Goal: Task Accomplishment & Management: Manage account settings

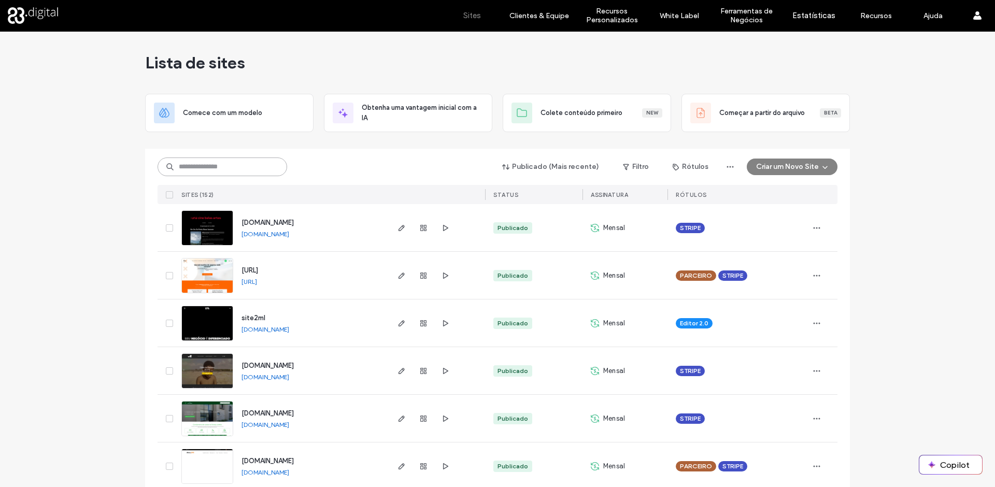
click at [233, 167] on input at bounding box center [223, 167] width 130 height 19
click at [399, 322] on use "button" at bounding box center [401, 323] width 6 height 6
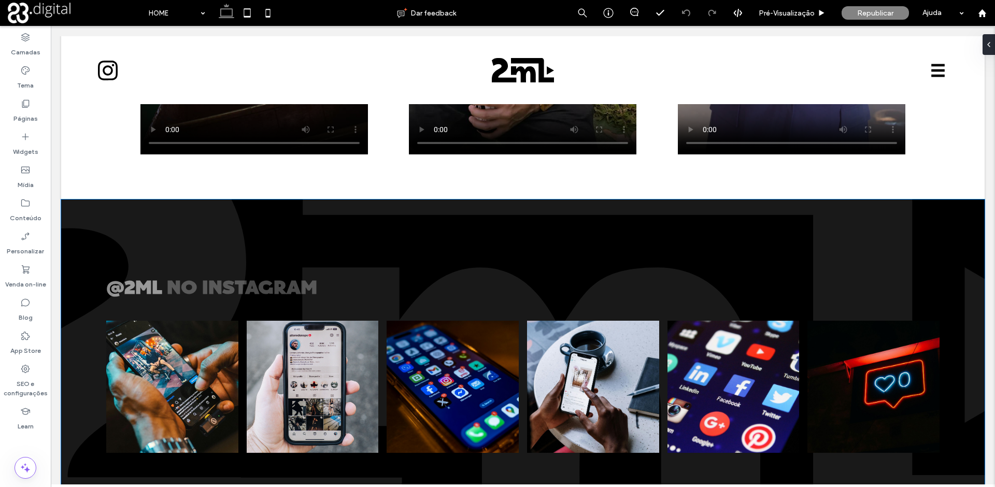
scroll to position [2306, 0]
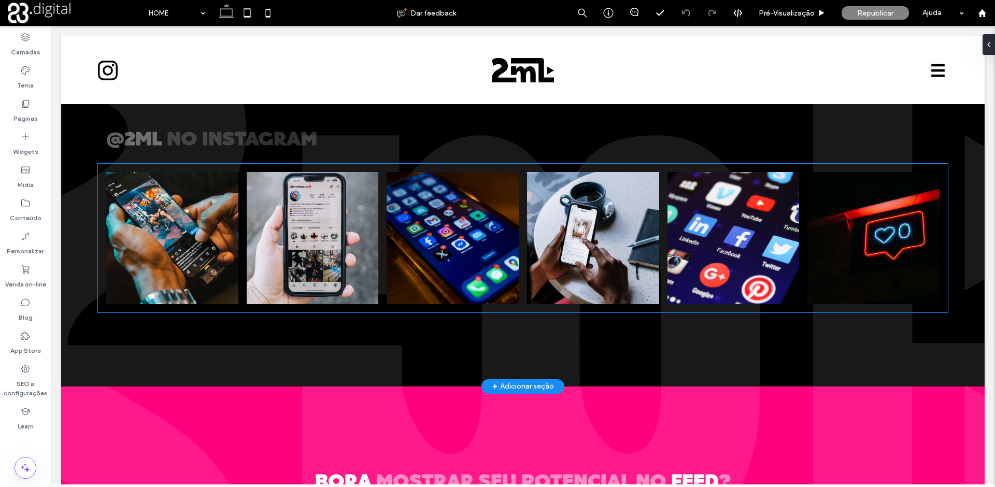
click at [452, 214] on link at bounding box center [453, 238] width 140 height 140
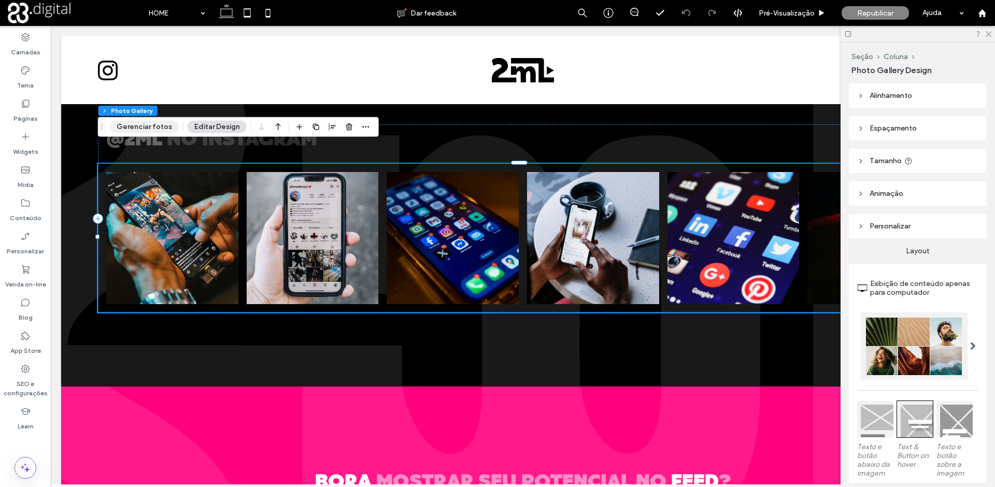
click at [126, 125] on button "Gerenciar fotos" at bounding box center [144, 127] width 69 height 12
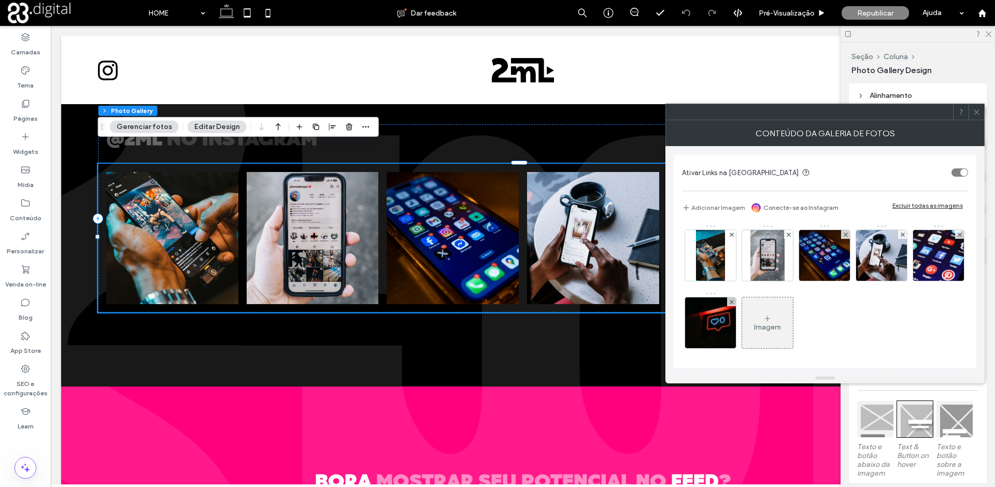
click at [765, 208] on link "Conecte-se ao Instagram" at bounding box center [800, 207] width 75 height 9
click at [808, 207] on link "Conecte-se ao Instagram" at bounding box center [800, 207] width 75 height 9
click at [799, 206] on link "Conecte-se ao Instagram" at bounding box center [800, 207] width 75 height 9
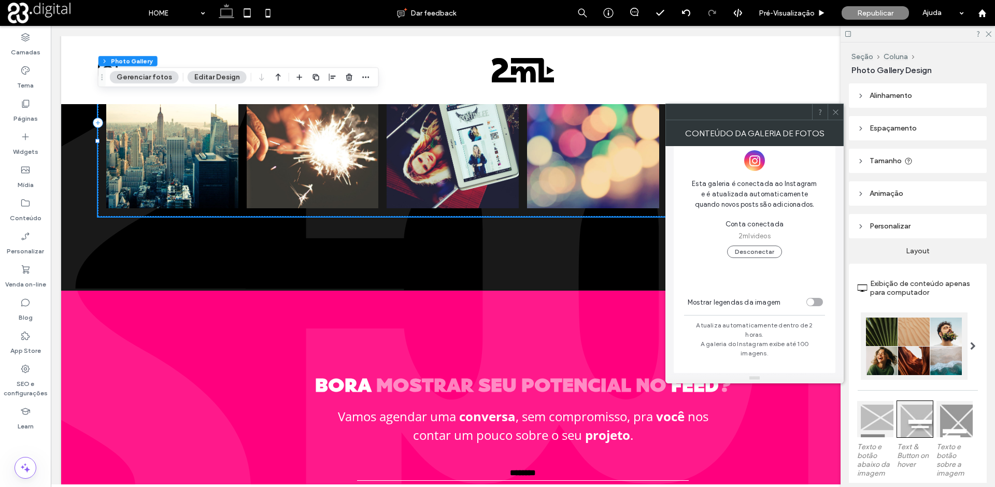
scroll to position [20, 0]
click at [837, 112] on icon at bounding box center [836, 112] width 8 height 8
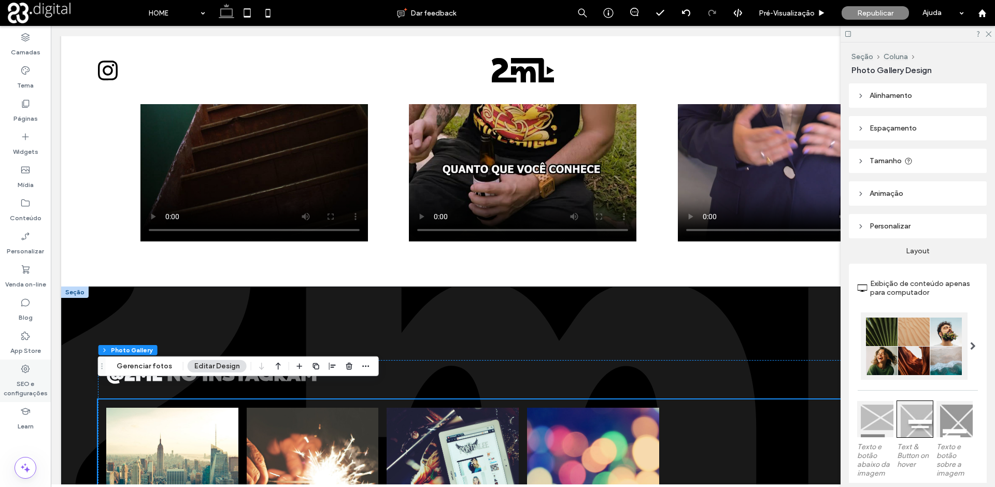
scroll to position [2067, 0]
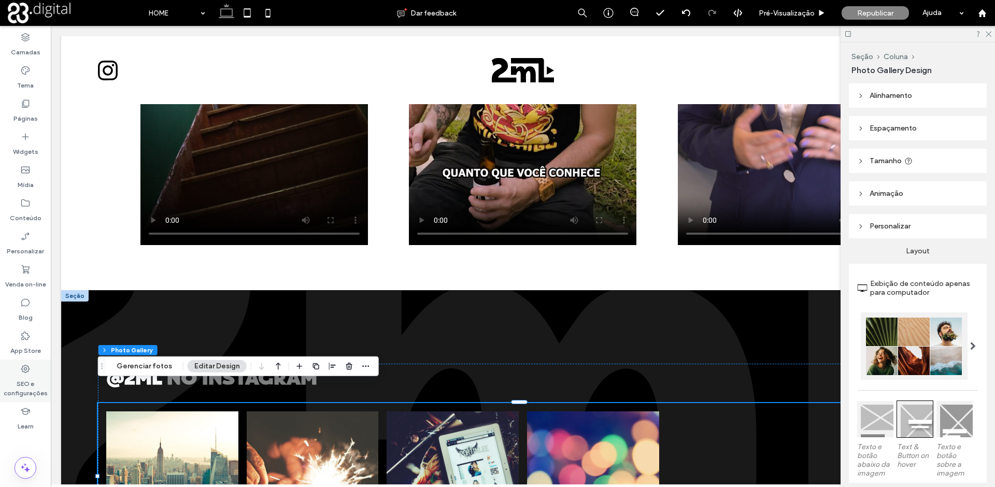
click at [25, 370] on icon at bounding box center [25, 369] width 10 height 10
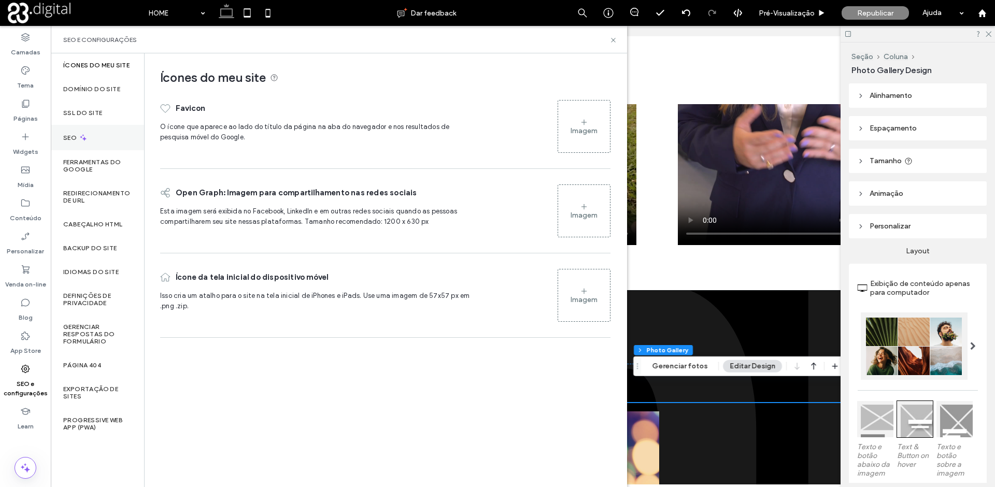
click at [112, 125] on div "SEO" at bounding box center [97, 137] width 93 height 25
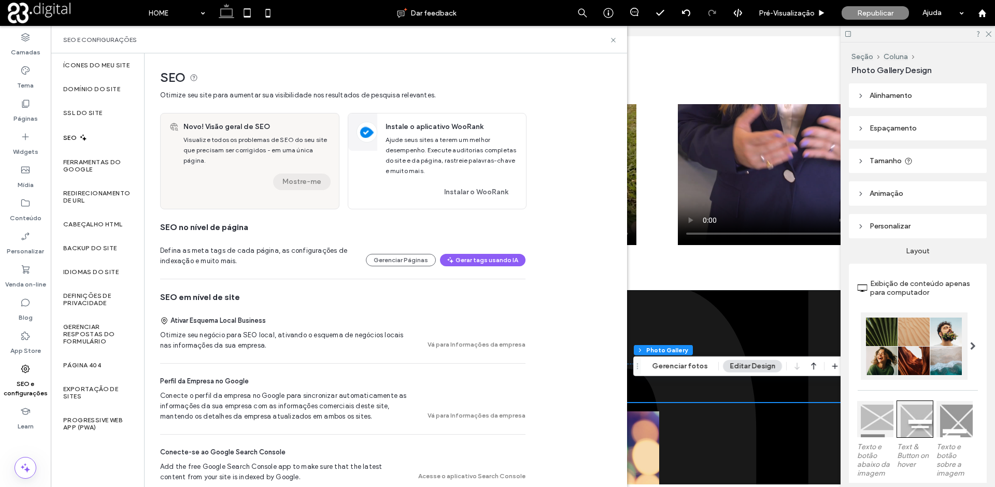
click at [291, 176] on button "Mostre-me" at bounding box center [302, 182] width 58 height 17
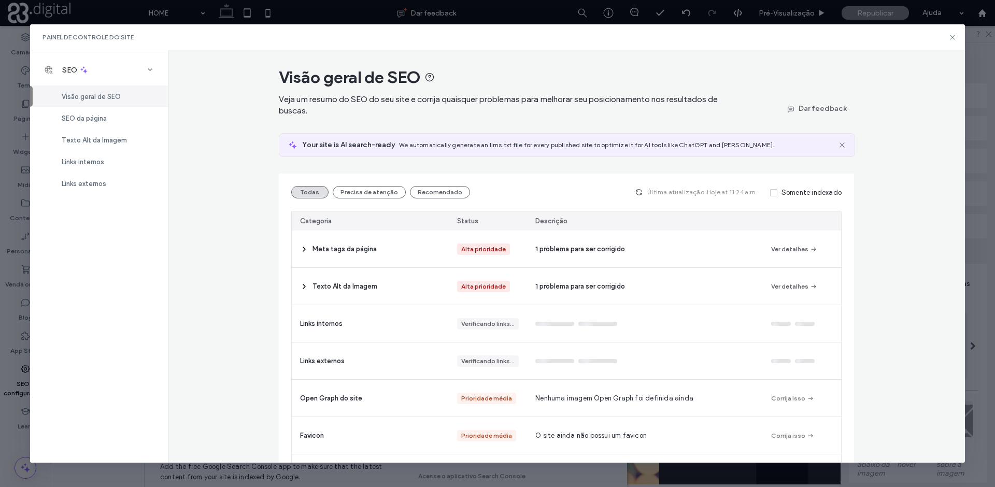
drag, startPoint x: 268, startPoint y: 181, endPoint x: 237, endPoint y: 182, distance: 31.1
click at [237, 182] on div "Visão geral de SEO Veja um resumo do SEO do seu site e corrija quaisquer proble…" at bounding box center [566, 256] width 797 height 412
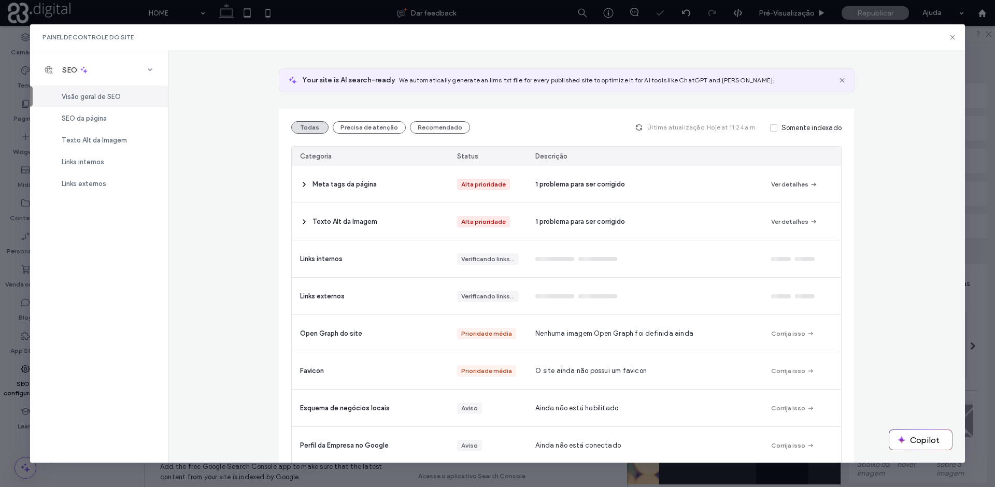
scroll to position [65, 0]
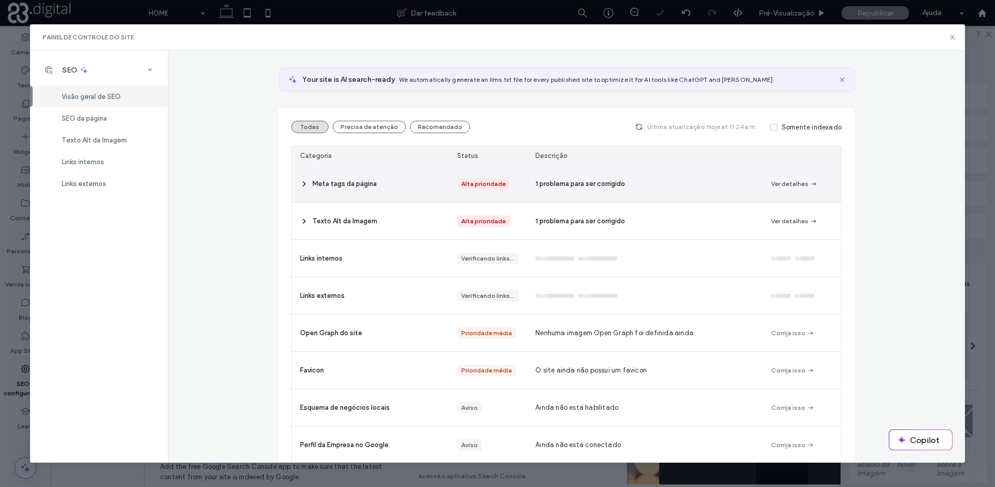
click at [332, 181] on span "Meta tags da página" at bounding box center [344, 184] width 64 height 10
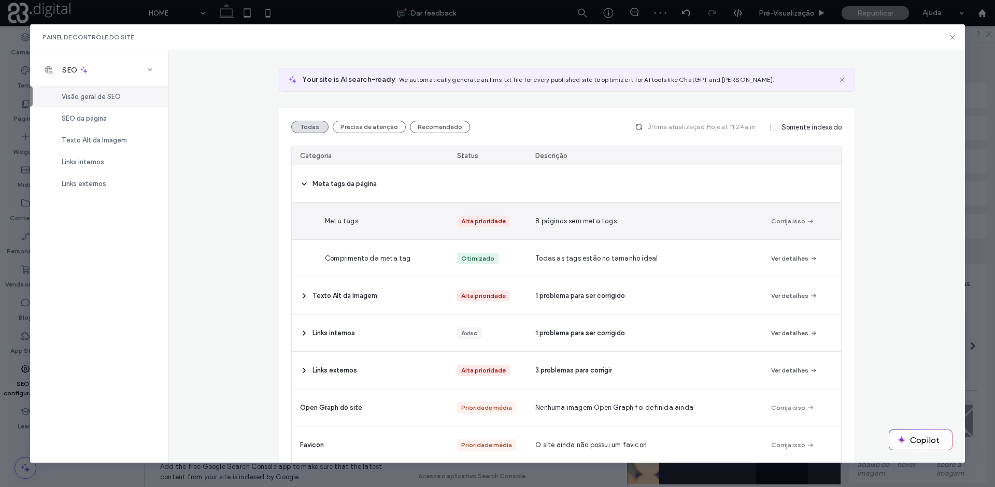
click at [780, 221] on button "Corrija isso" at bounding box center [793, 221] width 44 height 12
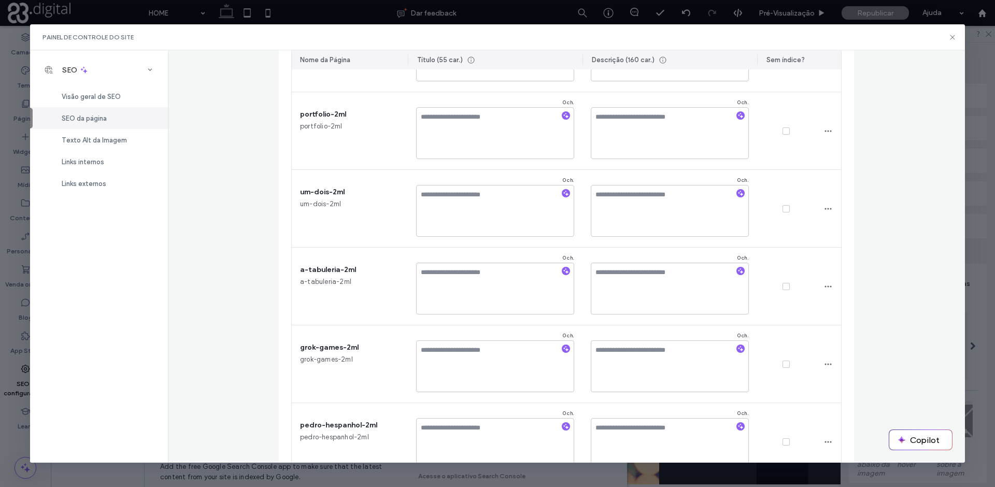
scroll to position [0, 0]
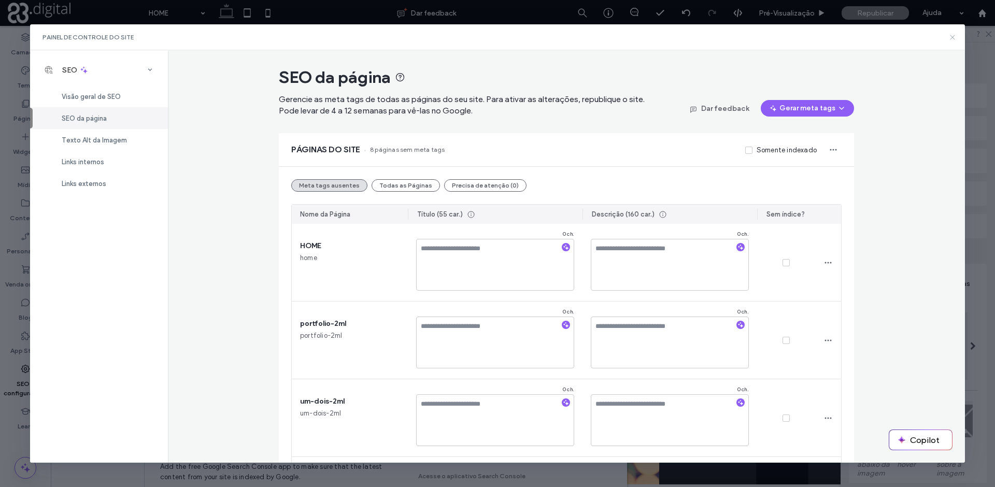
click at [951, 34] on icon at bounding box center [952, 37] width 8 height 8
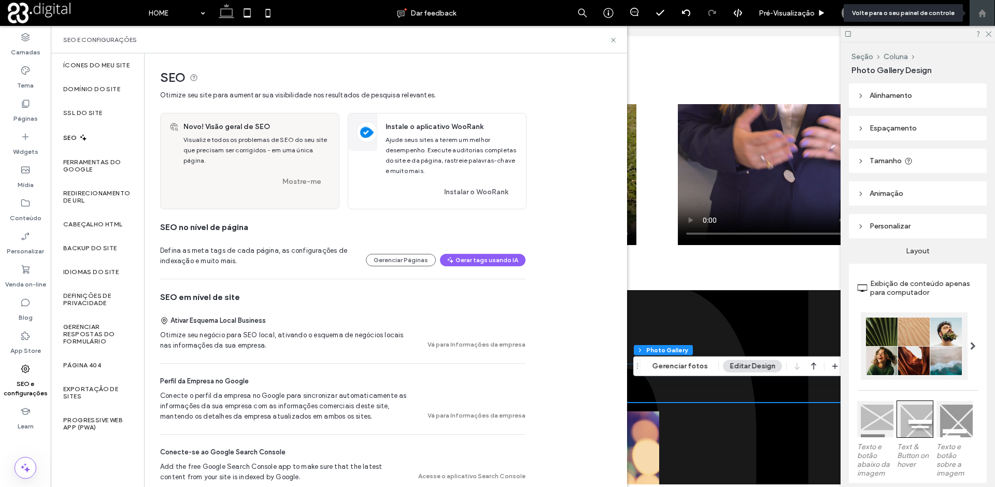
click at [976, 18] on div at bounding box center [982, 13] width 26 height 26
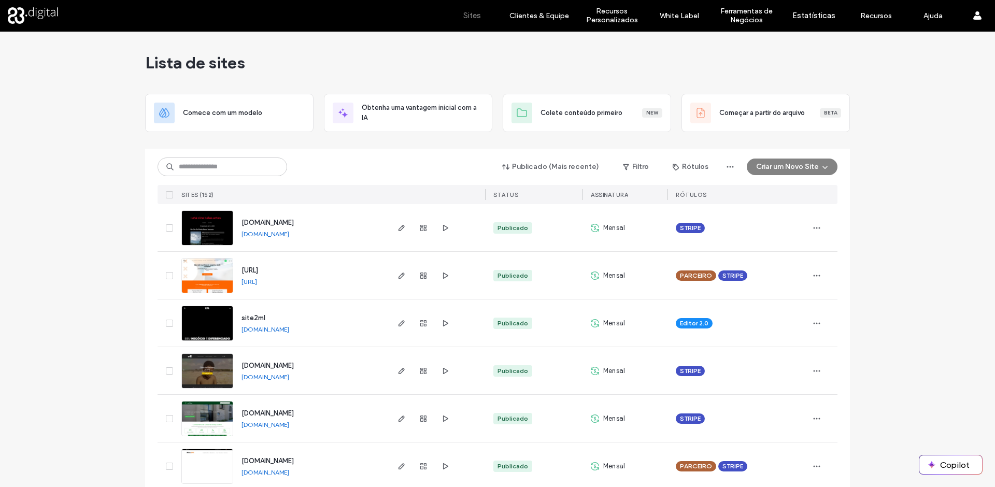
click at [254, 331] on link "site2ml.83.digital" at bounding box center [265, 329] width 48 height 8
